Goal: Task Accomplishment & Management: Use online tool/utility

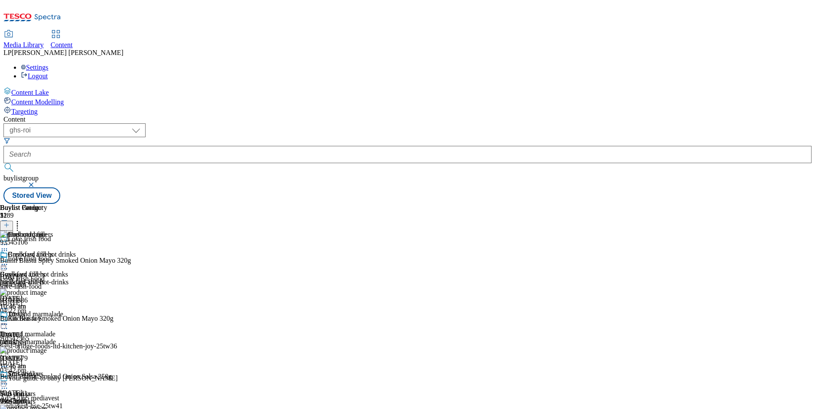
select select "ghs-roi"
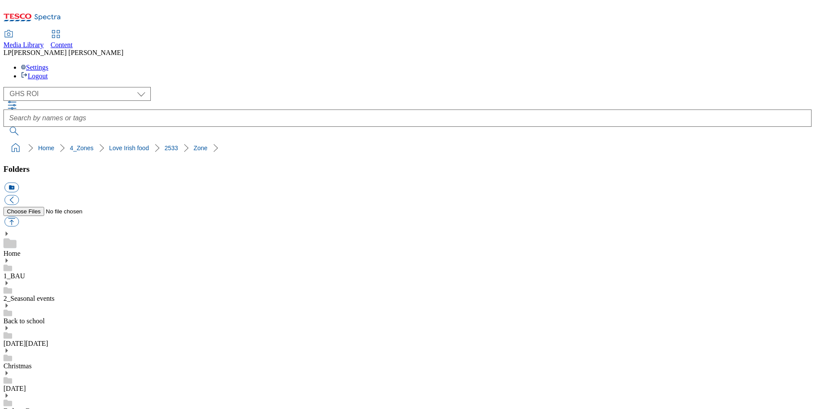
select select "flare-ghs-roi"
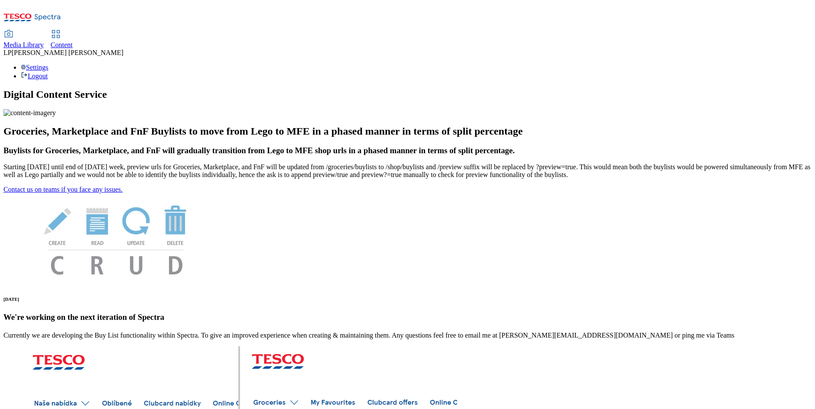
click at [44, 41] on span "Media Library" at bounding box center [23, 44] width 40 height 7
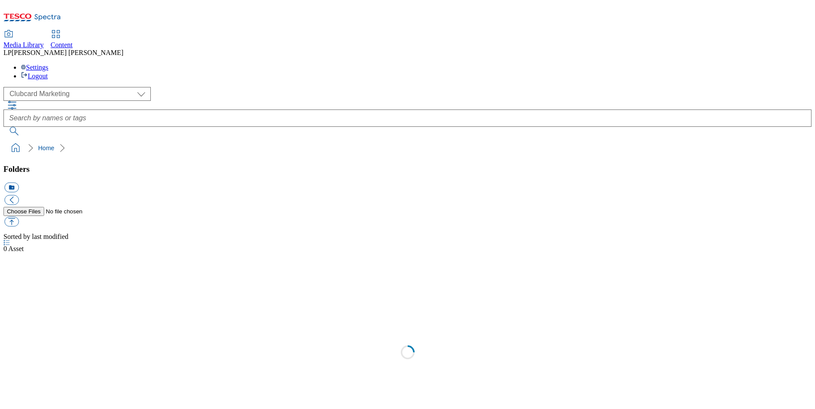
select select "flare-clubcard-mktg"
click at [73, 41] on span "Content" at bounding box center [62, 44] width 22 height 7
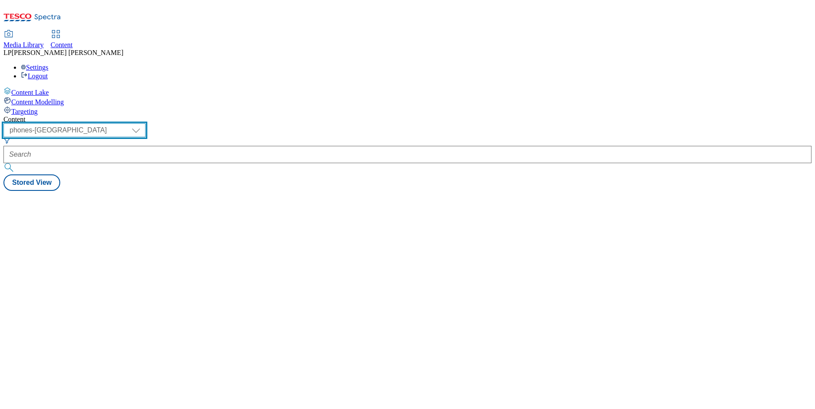
click at [146, 123] on select "dotcom-cz dotcom-hu dotcom-sk fnf-uk ghs-roi ghs-uk group-comms ighs-cz ighs-hu…" at bounding box center [74, 130] width 142 height 14
select select "ghs-roi"
click at [113, 123] on select "dotcom-cz dotcom-hu dotcom-sk fnf-uk ghs-roi ghs-uk group-comms ighs-cz ighs-hu…" at bounding box center [74, 130] width 142 height 14
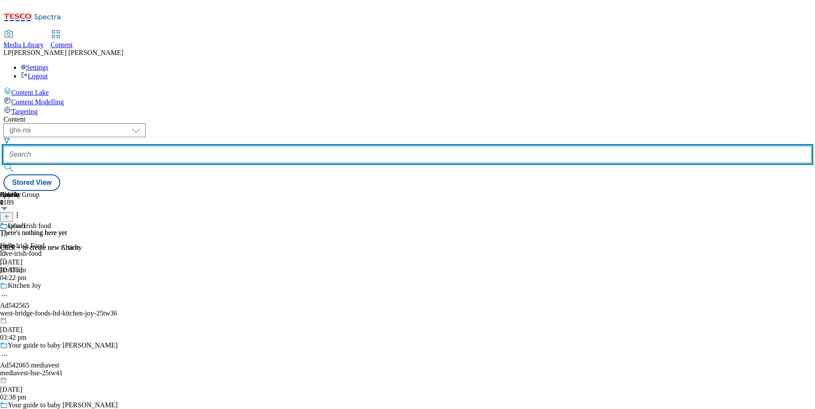
click at [247, 146] on input "text" at bounding box center [407, 154] width 808 height 17
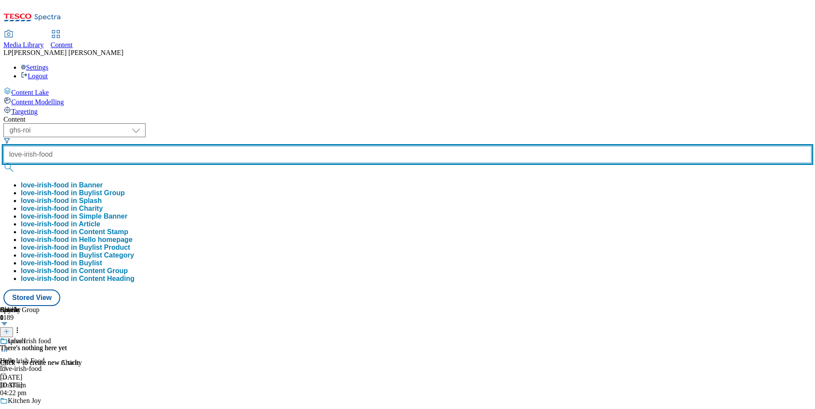
type input "love-irish-food"
click at [3, 163] on button "submit" at bounding box center [9, 167] width 12 height 9
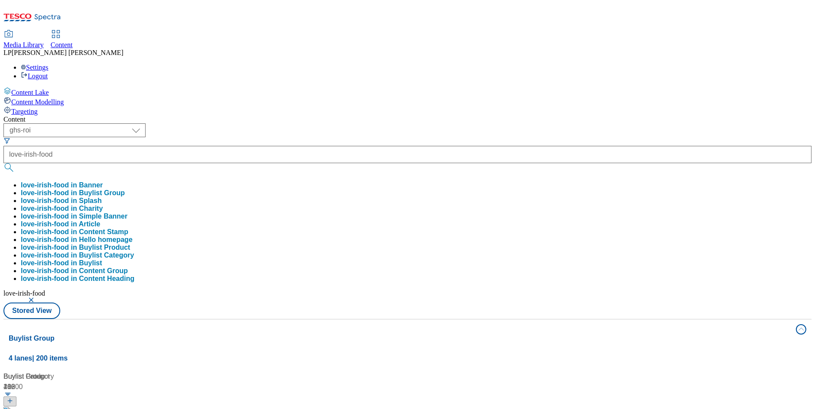
click at [415, 123] on div "( optional ) dotcom-cz dotcom-hu dotcom-sk fnf-uk ghs-roi ghs-uk group-comms ig…" at bounding box center [407, 221] width 808 height 196
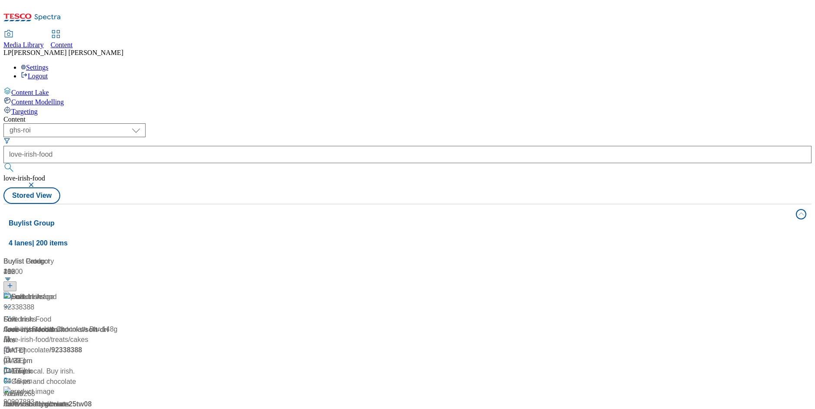
click at [112, 325] on div "/ love-irish-food" at bounding box center [57, 330] width 108 height 10
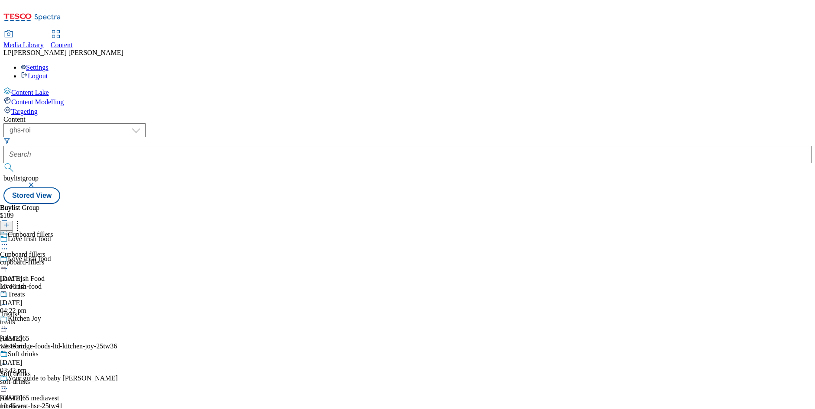
click at [68, 259] on div "cupboard-fillers" at bounding box center [34, 263] width 68 height 8
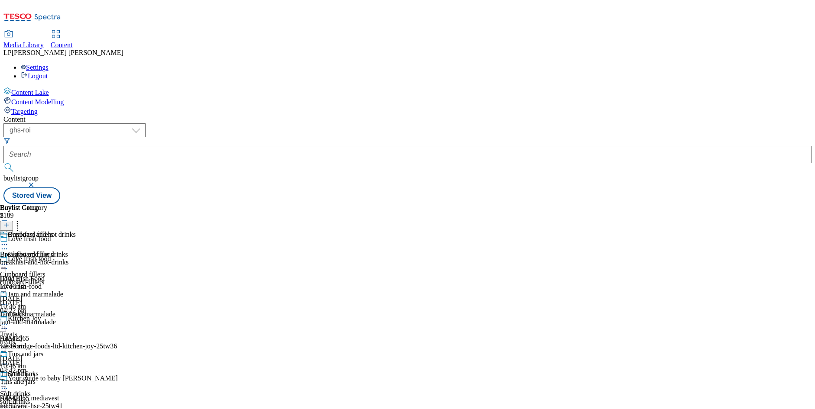
click at [9, 260] on icon at bounding box center [4, 264] width 9 height 9
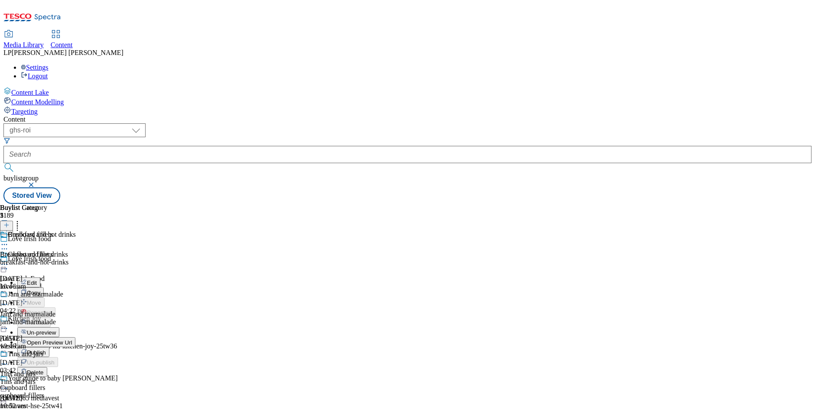
click at [72, 340] on span "Open Preview Url" at bounding box center [49, 343] width 45 height 6
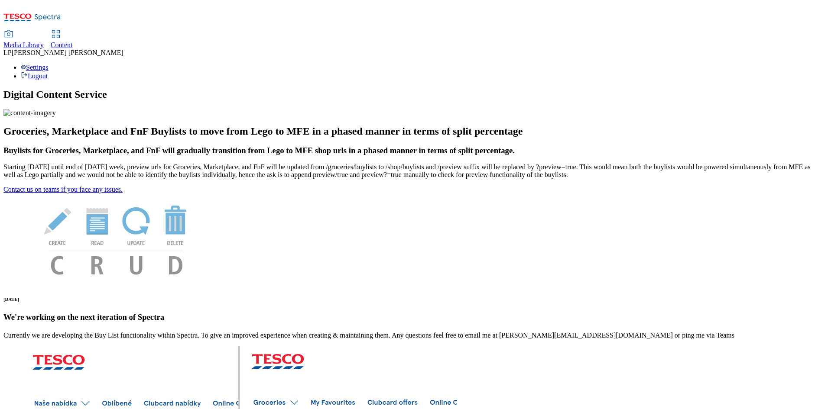
click at [73, 41] on span "Content" at bounding box center [62, 44] width 22 height 7
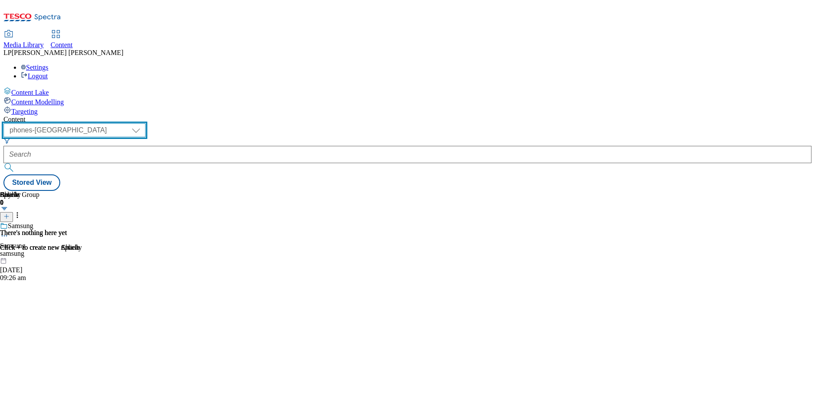
click at [146, 123] on select "dotcom-cz dotcom-hu dotcom-sk fnf-uk ghs-roi ghs-uk group-comms ighs-cz ighs-hu…" at bounding box center [74, 130] width 142 height 14
select select "ghs-roi"
click at [113, 123] on select "dotcom-cz dotcom-hu dotcom-sk fnf-uk ghs-roi ghs-uk group-comms ighs-cz ighs-hu…" at bounding box center [74, 130] width 142 height 14
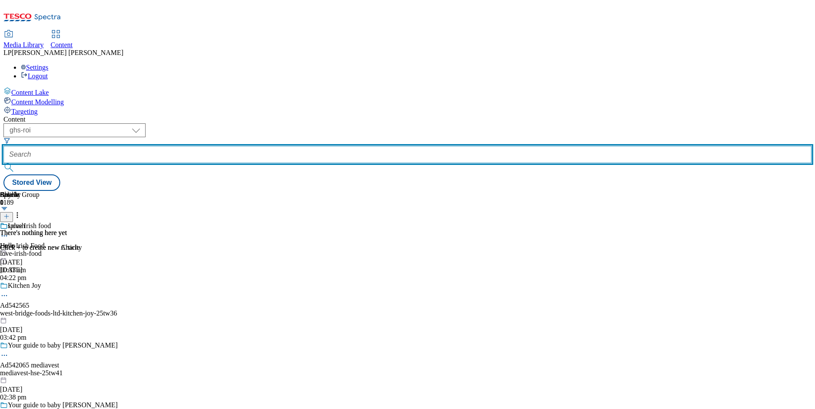
click at [256, 146] on input "text" at bounding box center [407, 154] width 808 height 17
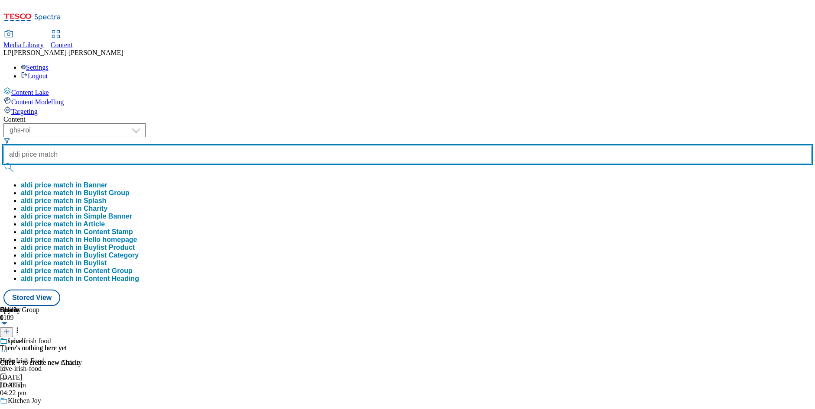
type input "aldi price match"
click at [3, 163] on button "submit" at bounding box center [9, 167] width 12 height 9
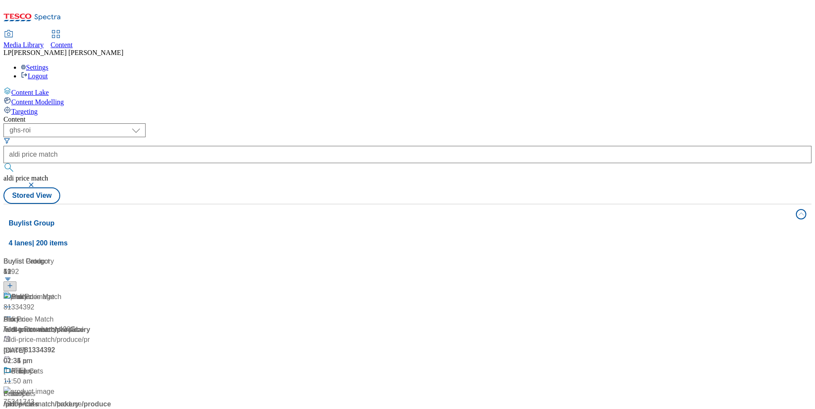
click at [332, 116] on div "Content ( optional ) dotcom-cz dotcom-hu dotcom-sk fnf-uk ghs-roi ghs-uk group-…" at bounding box center [407, 349] width 808 height 466
click at [44, 41] on span "Media Library" at bounding box center [23, 44] width 40 height 7
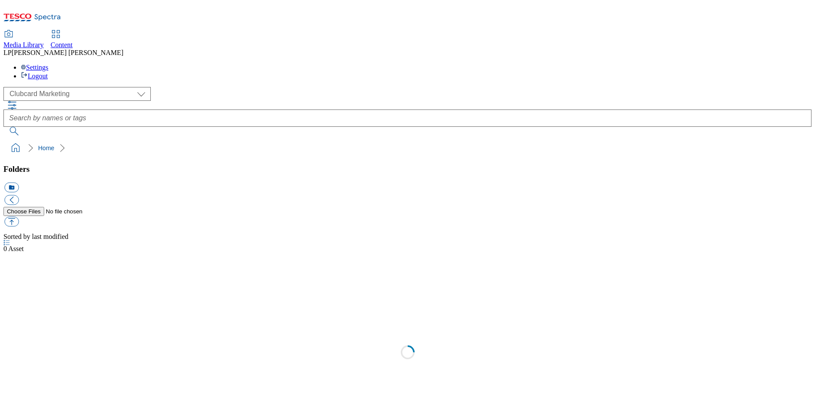
scroll to position [0, 0]
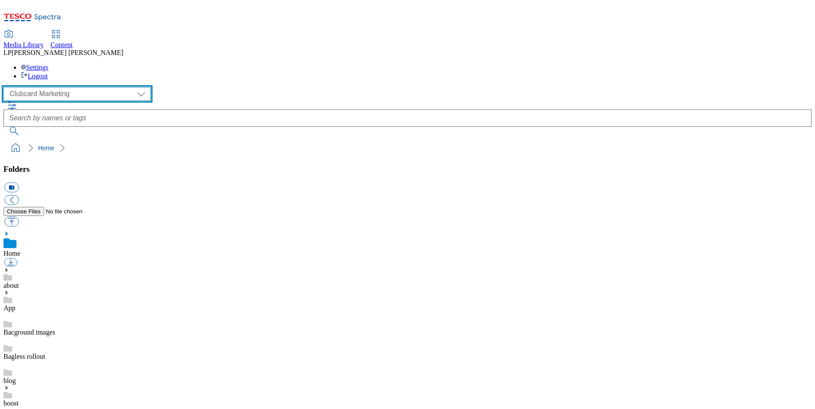
click at [78, 87] on select "Clubcard Marketing Demo Dotcom UK Emails GHS Marketing UK GHS Product UK GHS RO…" at bounding box center [76, 94] width 147 height 14
select select "flare-ghs-roi"
click at [6, 87] on select "Clubcard Marketing Demo Dotcom UK Emails GHS Marketing UK GHS Product UK GHS RO…" at bounding box center [76, 94] width 147 height 14
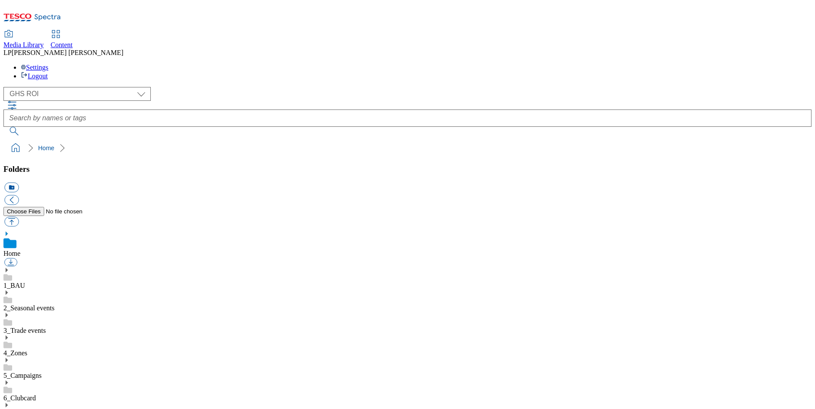
click at [10, 325] on icon at bounding box center [6, 328] width 6 height 6
click at [49, 387] on link "aldi-price-match" at bounding box center [26, 390] width 46 height 7
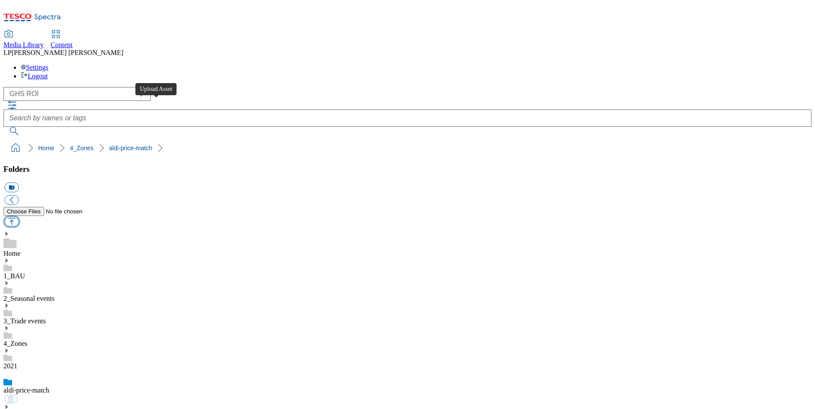
click at [19, 217] on button "button" at bounding box center [11, 222] width 14 height 10
type input "C:\fakepath\Aldi_Price_Match_08-Oct.pdf"
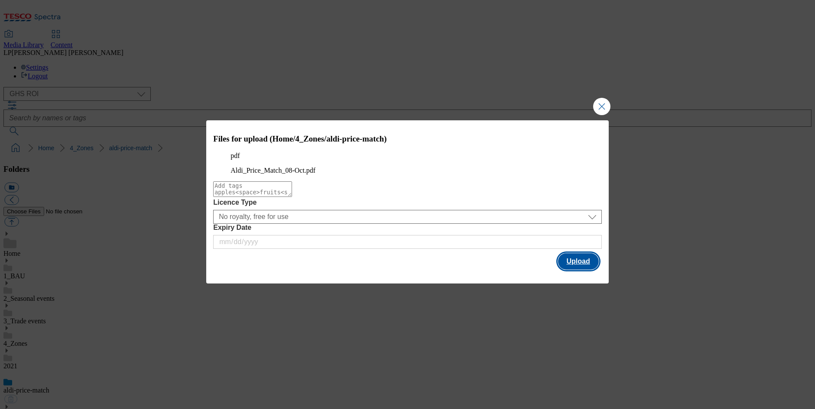
click at [590, 270] on button "Upload" at bounding box center [578, 261] width 41 height 16
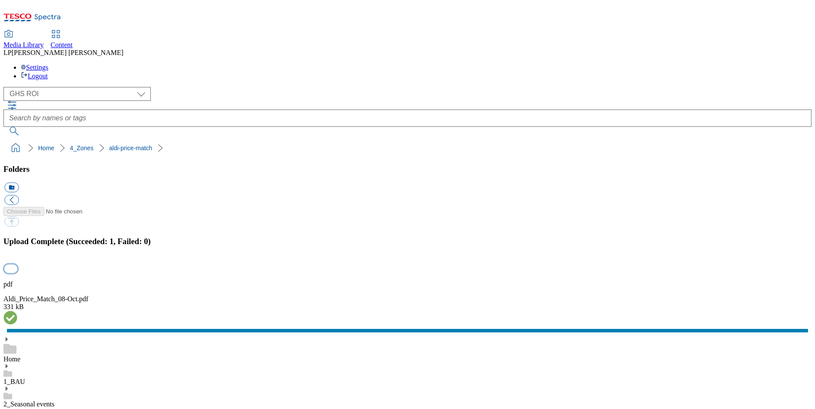
click at [17, 265] on button "button" at bounding box center [10, 269] width 13 height 8
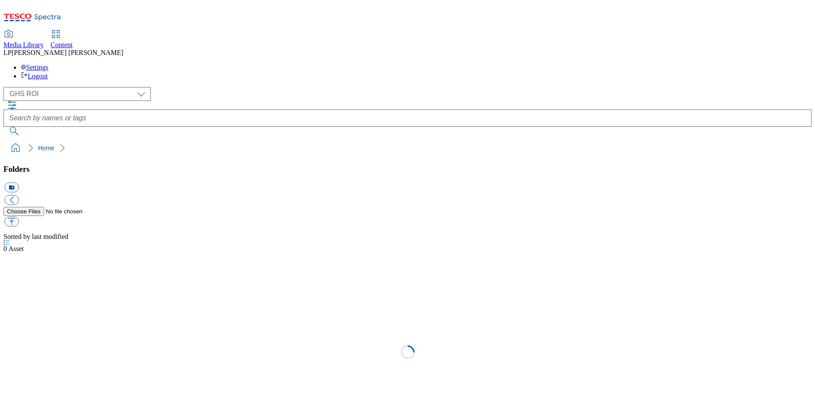
select select "flare-ghs-roi"
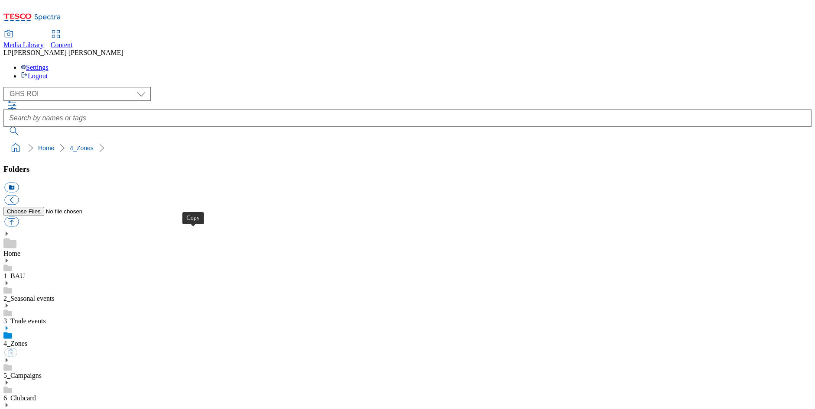
click at [8, 326] on use at bounding box center [7, 328] width 2 height 4
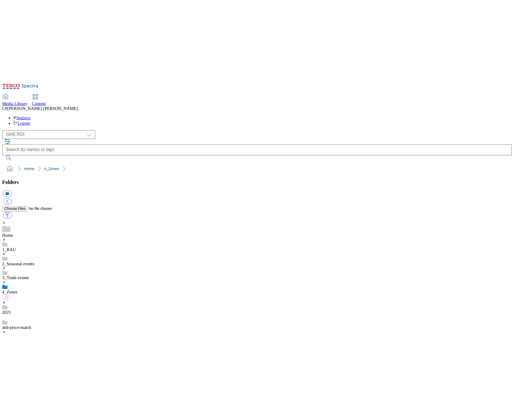
scroll to position [388, 0]
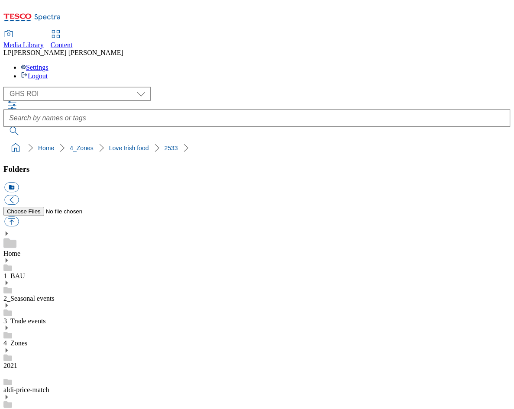
scroll to position [313, 0]
click at [61, 31] on div at bounding box center [56, 36] width 10 height 10
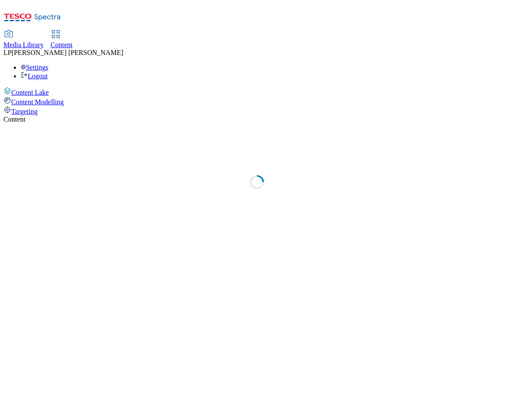
select select "phones-[GEOGRAPHIC_DATA]"
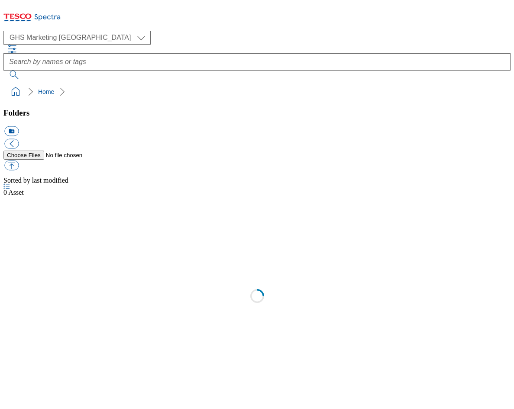
select select "flare-ghs-mktg"
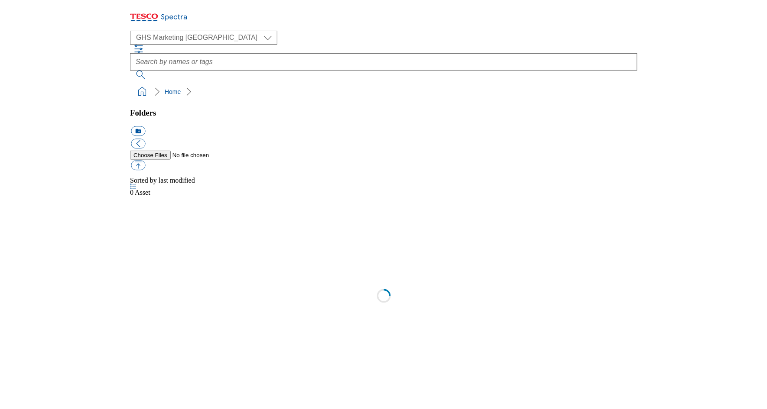
scroll to position [0, 0]
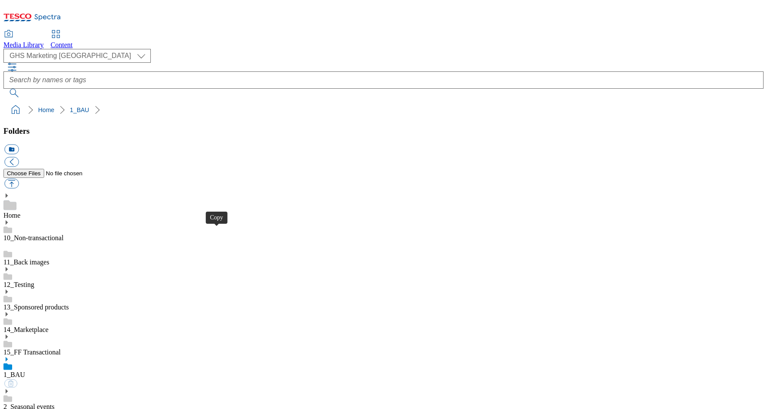
click at [61, 29] on icon at bounding box center [56, 34] width 10 height 10
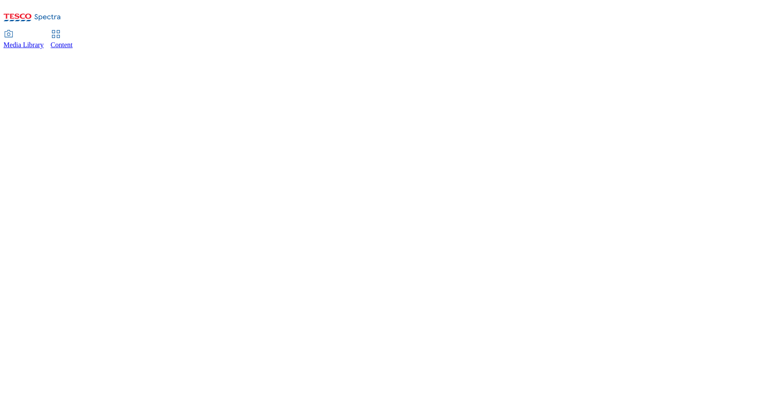
select select "phones-[GEOGRAPHIC_DATA]"
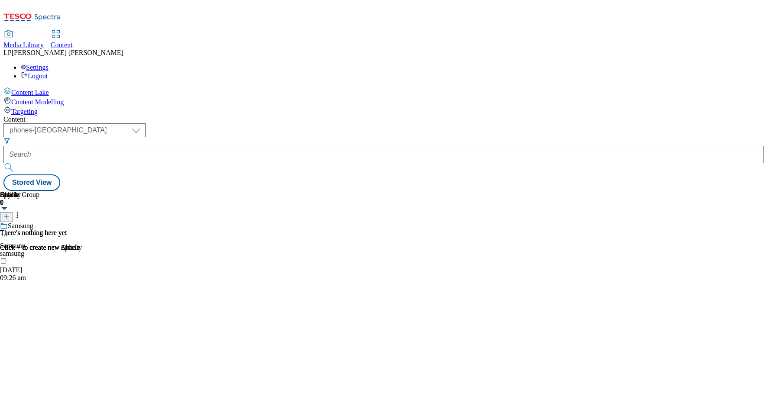
click at [80, 191] on header "Splash 0" at bounding box center [40, 206] width 80 height 31
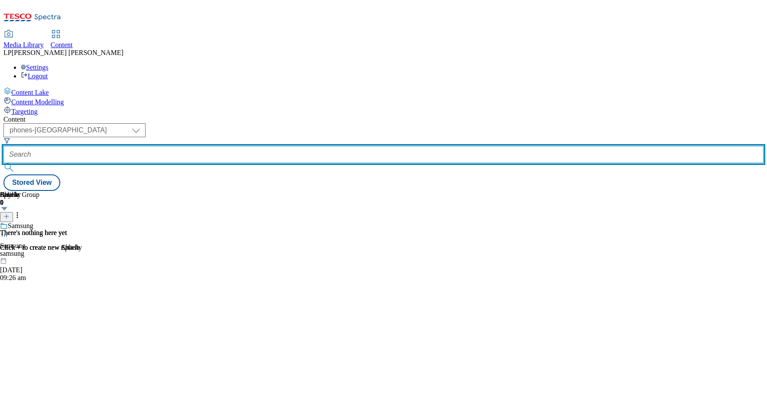
click at [235, 146] on input "text" at bounding box center [383, 154] width 760 height 17
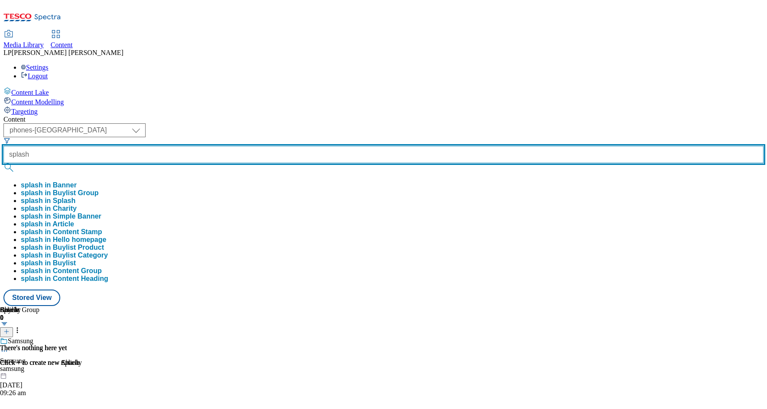
type input "splash"
click at [3, 163] on button "submit" at bounding box center [9, 167] width 12 height 9
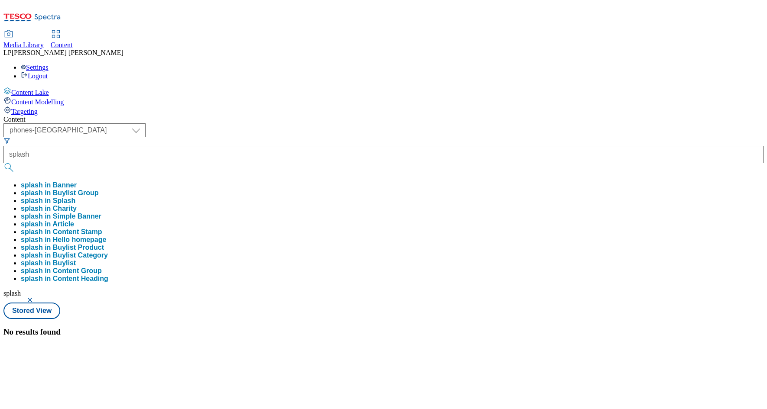
click at [204, 116] on div "Content" at bounding box center [383, 120] width 760 height 8
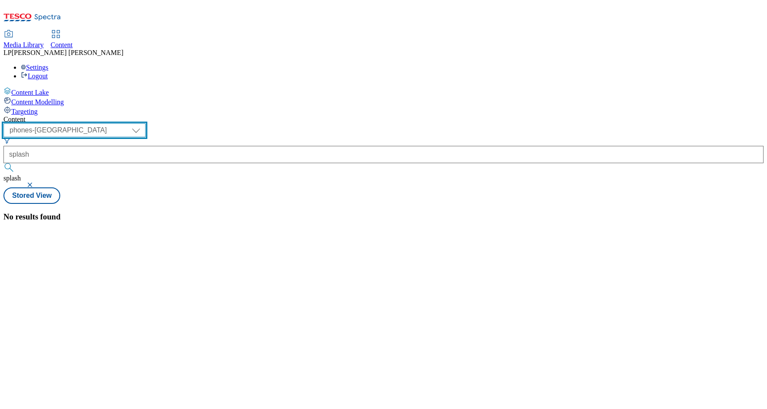
click at [146, 123] on select "dotcom-cz dotcom-hu dotcom-sk fnf-uk ghs-roi ghs-uk group-comms ighs-cz ighs-hu…" at bounding box center [74, 130] width 142 height 14
select select "ghs-[GEOGRAPHIC_DATA]"
click at [113, 123] on select "dotcom-cz dotcom-hu dotcom-sk fnf-uk ghs-roi ghs-uk group-comms ighs-cz ighs-hu…" at bounding box center [74, 130] width 142 height 14
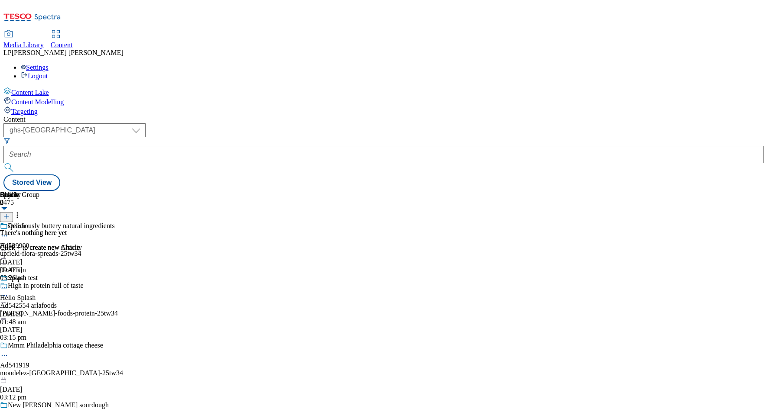
click at [38, 250] on div at bounding box center [19, 250] width 38 height 0
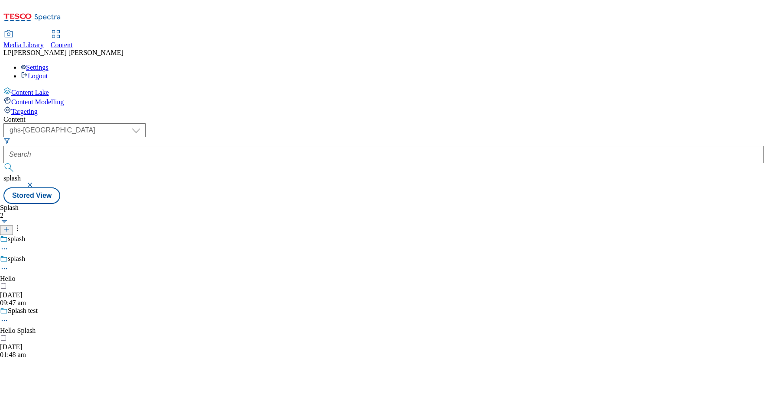
click at [38, 283] on div at bounding box center [19, 283] width 38 height 0
click at [9, 265] on icon at bounding box center [4, 269] width 9 height 9
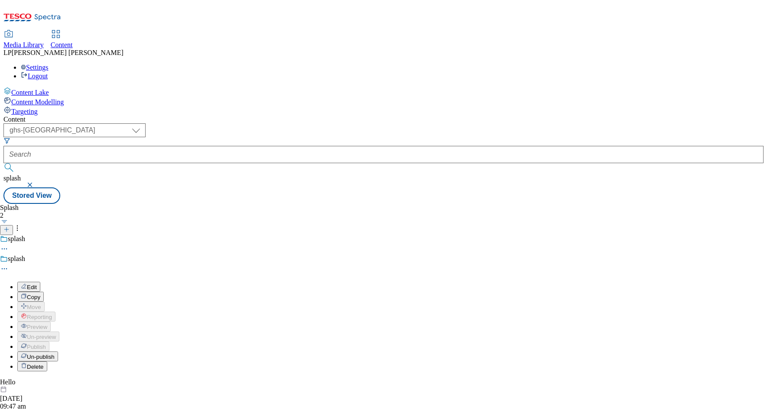
click at [40, 282] on button "Edit" at bounding box center [28, 287] width 23 height 10
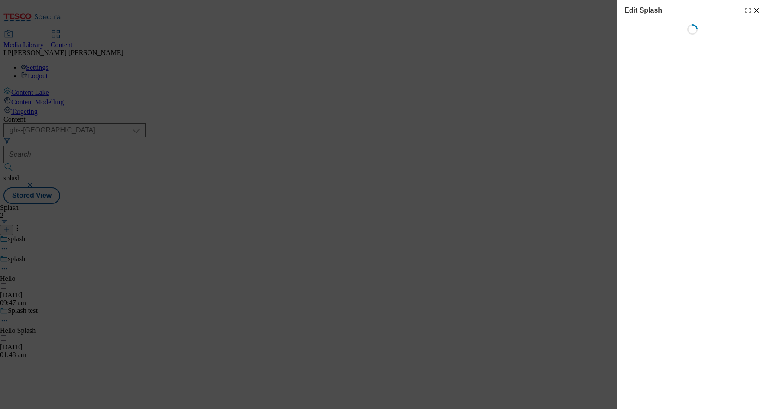
select select "Spring"
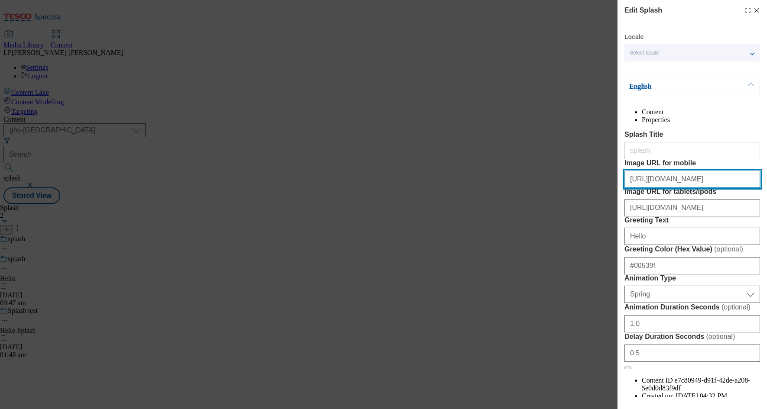
click at [514, 188] on input "[URL][DOMAIN_NAME]" at bounding box center [692, 179] width 136 height 17
paste input "5090119d-c496-4fd4-913b-ee0d39cf8044/2533-WF-516001_Splashscreen_Mobile_Marketp…"
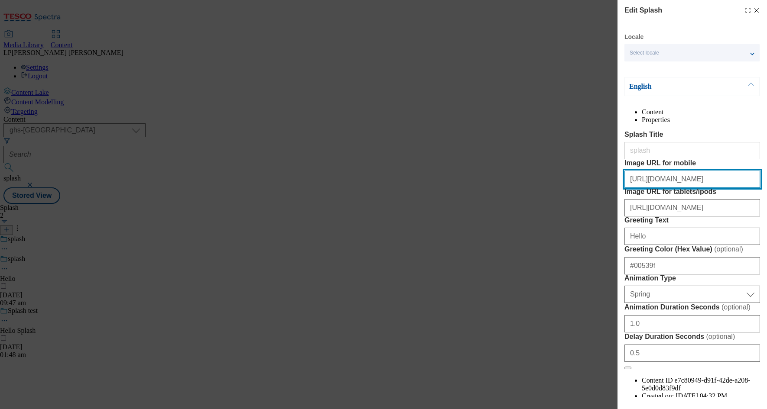
click at [514, 188] on input "[URL][DOMAIN_NAME]" at bounding box center [692, 179] width 136 height 17
drag, startPoint x: 716, startPoint y: 211, endPoint x: 564, endPoint y: 210, distance: 152.1
click at [514, 210] on div "Edit Splash Locale Select locale English Welsh English Content Properties Splas…" at bounding box center [383, 204] width 767 height 409
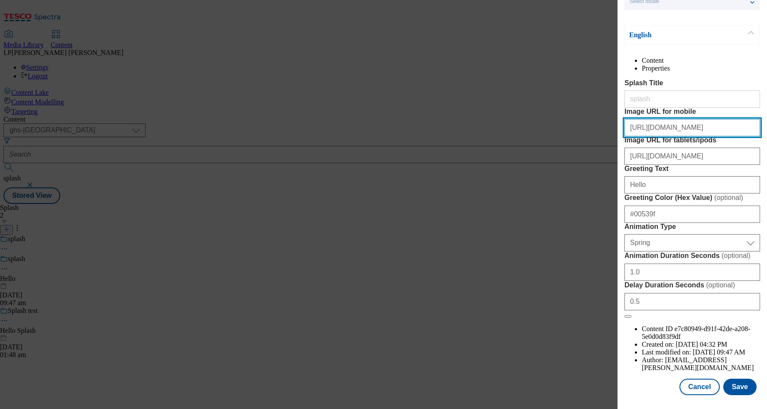
scroll to position [119, 0]
type input "[URL][DOMAIN_NAME]"
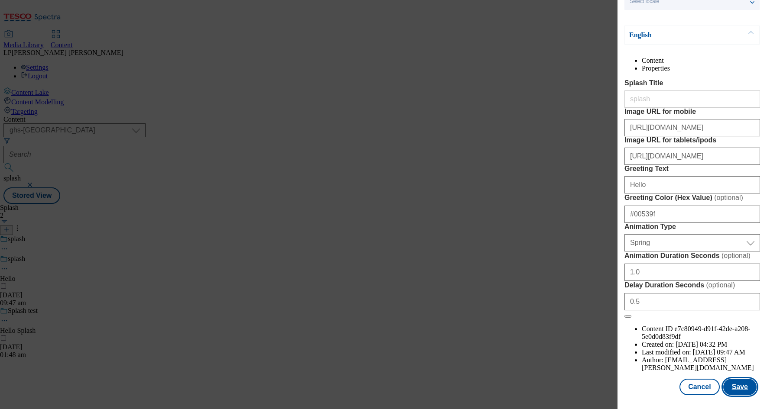
click at [514, 387] on button "Save" at bounding box center [739, 387] width 33 height 16
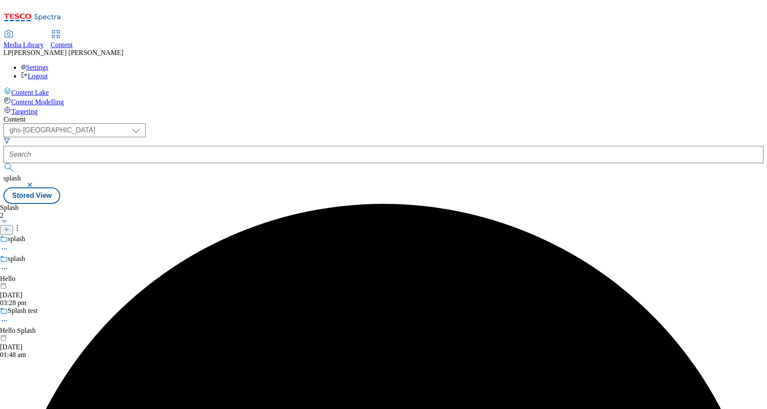
click at [9, 265] on icon at bounding box center [4, 269] width 9 height 9
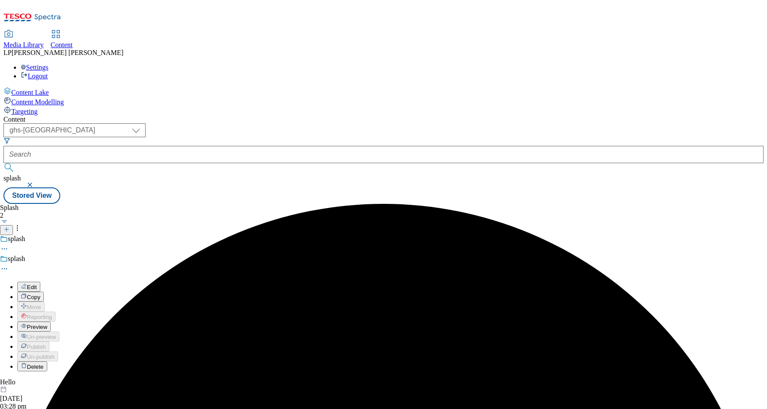
click at [47, 324] on span "Preview" at bounding box center [37, 327] width 20 height 6
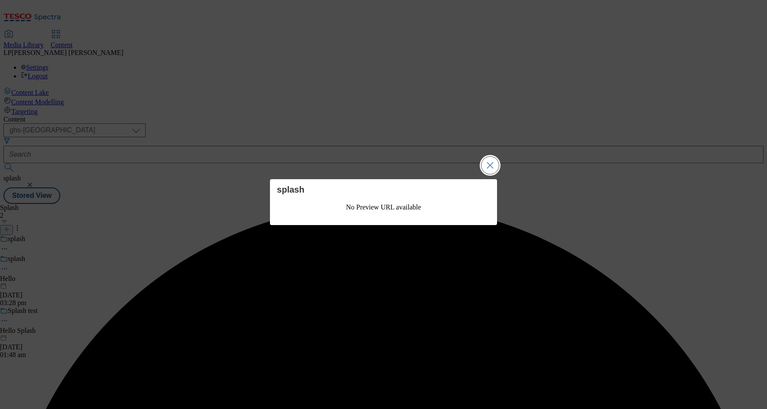
click at [490, 164] on button "Close Modal" at bounding box center [489, 165] width 17 height 17
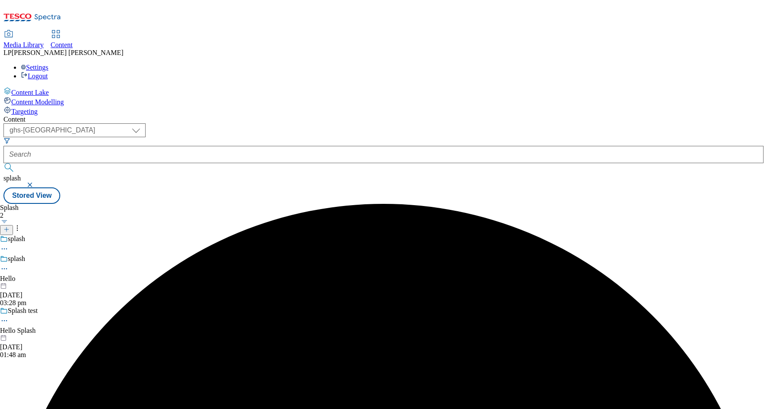
click at [5, 269] on circle at bounding box center [4, 269] width 1 height 1
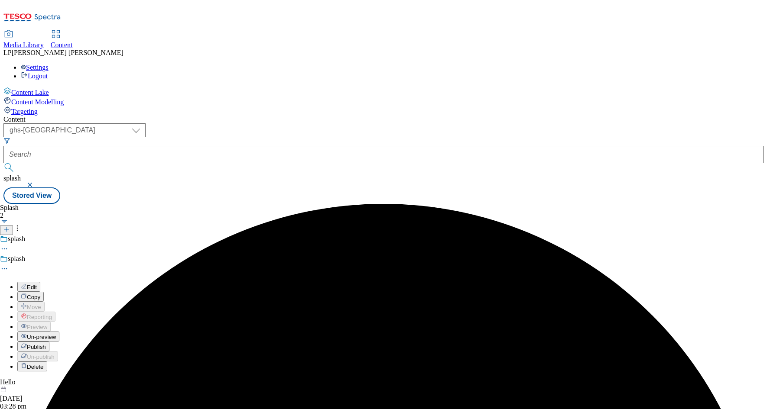
click at [40, 282] on button "Edit" at bounding box center [28, 287] width 23 height 10
select select "Spring"
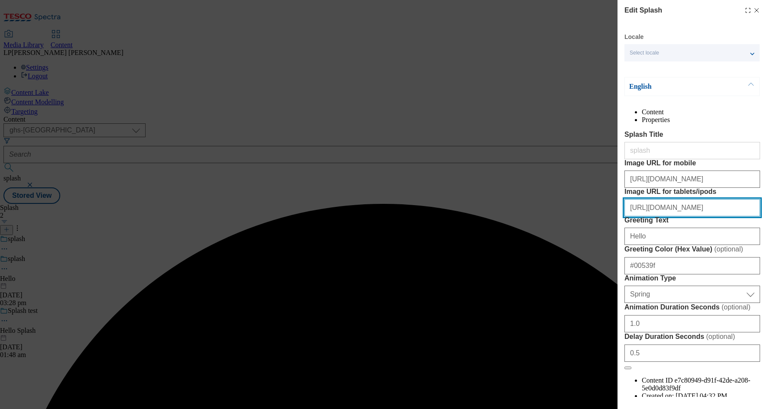
click at [514, 217] on input "[URL][DOMAIN_NAME]" at bounding box center [692, 207] width 136 height 17
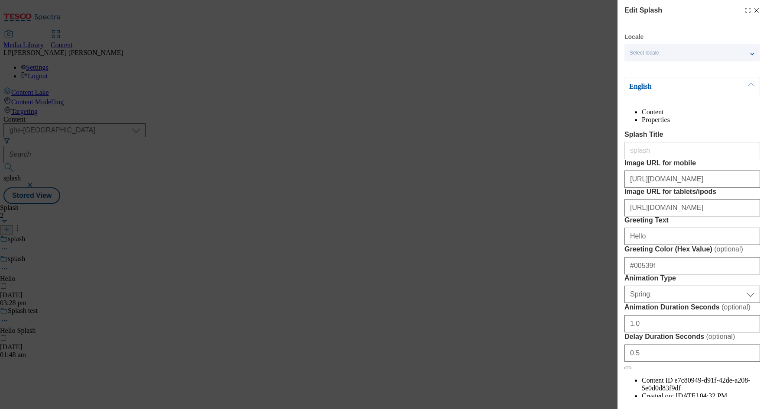
click at [514, 224] on label "Greeting Text" at bounding box center [692, 221] width 136 height 8
click at [514, 245] on input "Hello" at bounding box center [692, 236] width 136 height 17
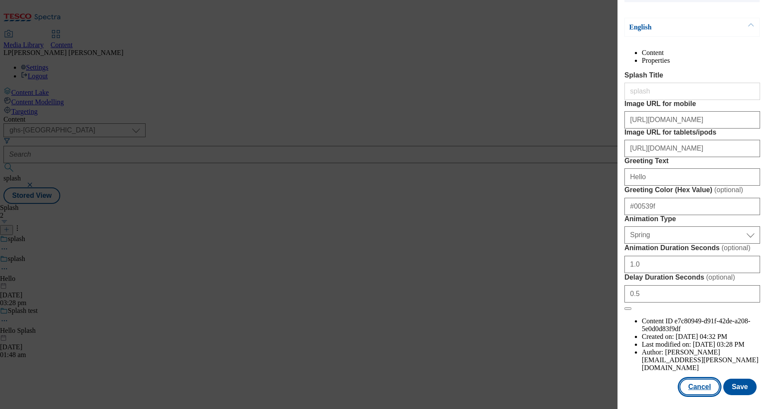
click at [514, 386] on button "Cancel" at bounding box center [699, 387] width 40 height 16
select select "Spring"
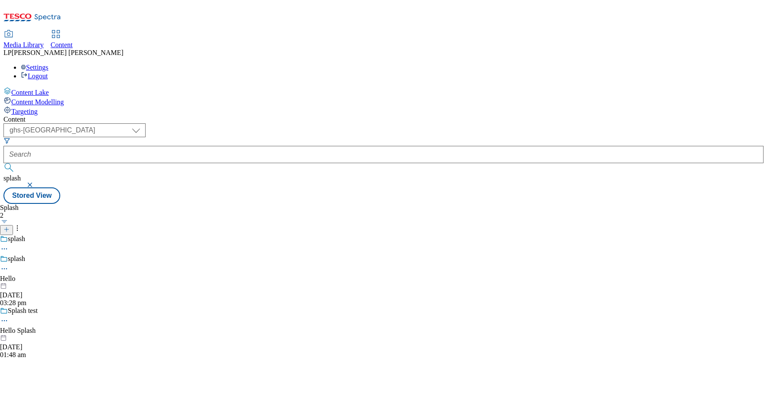
click at [9, 265] on icon at bounding box center [4, 269] width 9 height 9
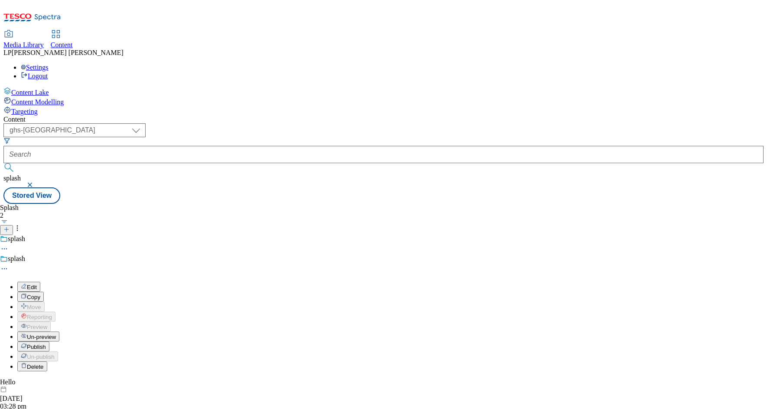
click at [46, 344] on span "Publish" at bounding box center [36, 347] width 19 height 6
